Goal: Use online tool/utility

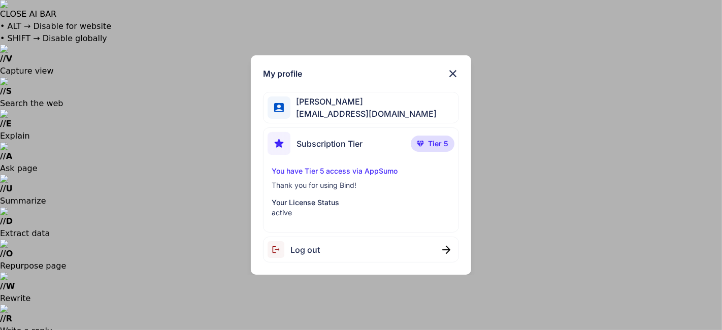
type textarea "x"
click at [455, 78] on img at bounding box center [453, 73] width 12 height 12
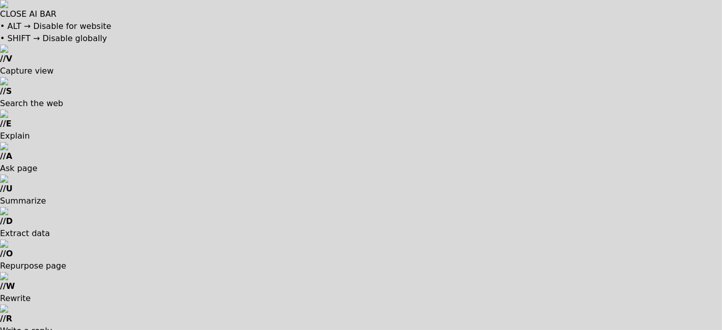
click at [448, 288] on div at bounding box center [361, 165] width 722 height 330
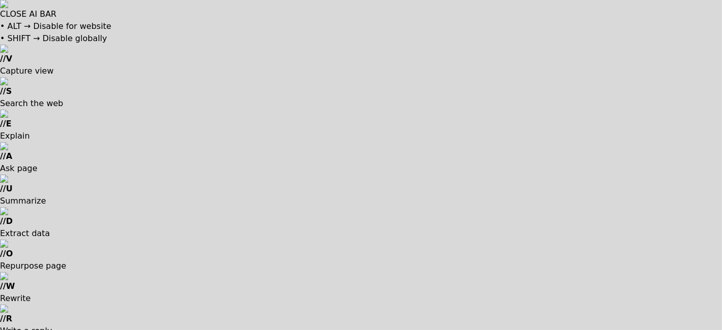
click at [439, 199] on div at bounding box center [361, 165] width 722 height 330
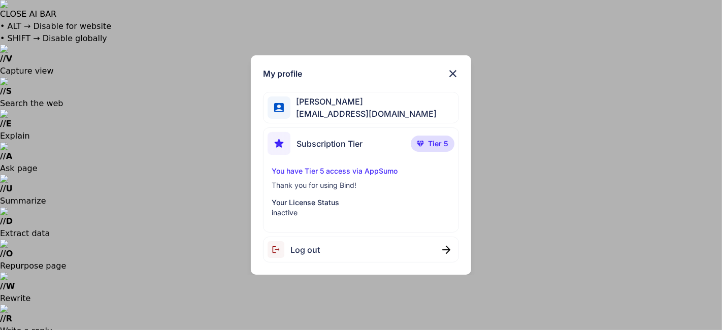
click at [437, 146] on span "Tier 5" at bounding box center [438, 144] width 20 height 10
click at [450, 76] on img at bounding box center [453, 73] width 12 height 12
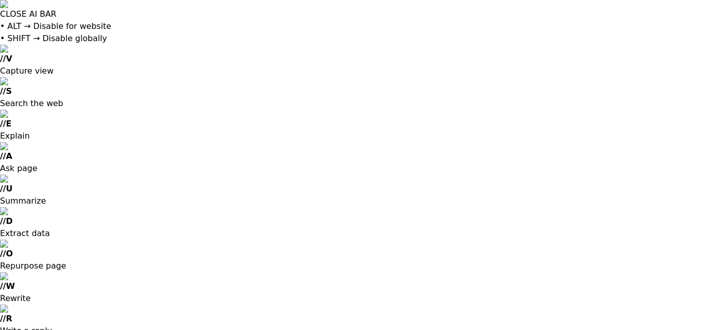
type textarea "x"
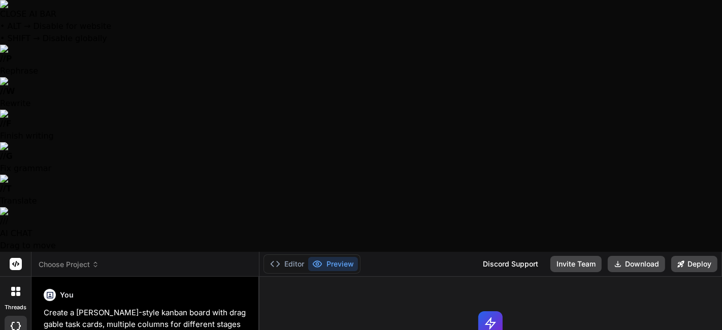
click at [76, 259] on span "Choose Project" at bounding box center [69, 264] width 60 height 10
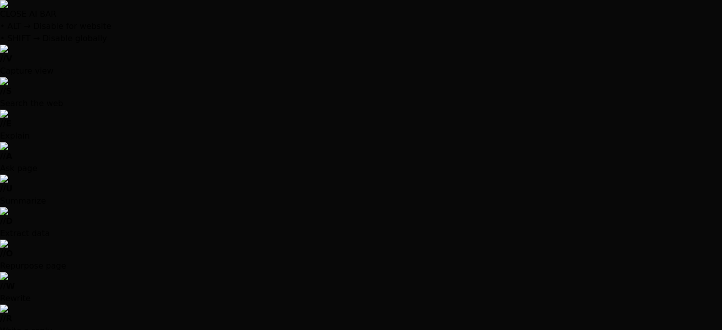
click at [45, 15] on div at bounding box center [361, 165] width 722 height 330
click at [618, 72] on div at bounding box center [361, 165] width 722 height 330
type textarea "x"
